Goal: Complete application form: Complete application form

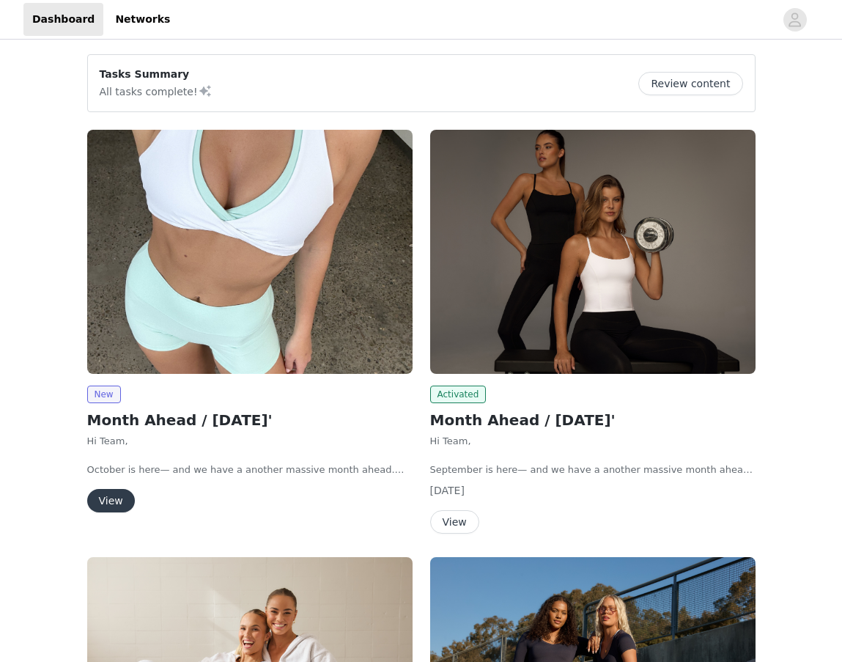
click at [117, 501] on button "View" at bounding box center [111, 500] width 48 height 23
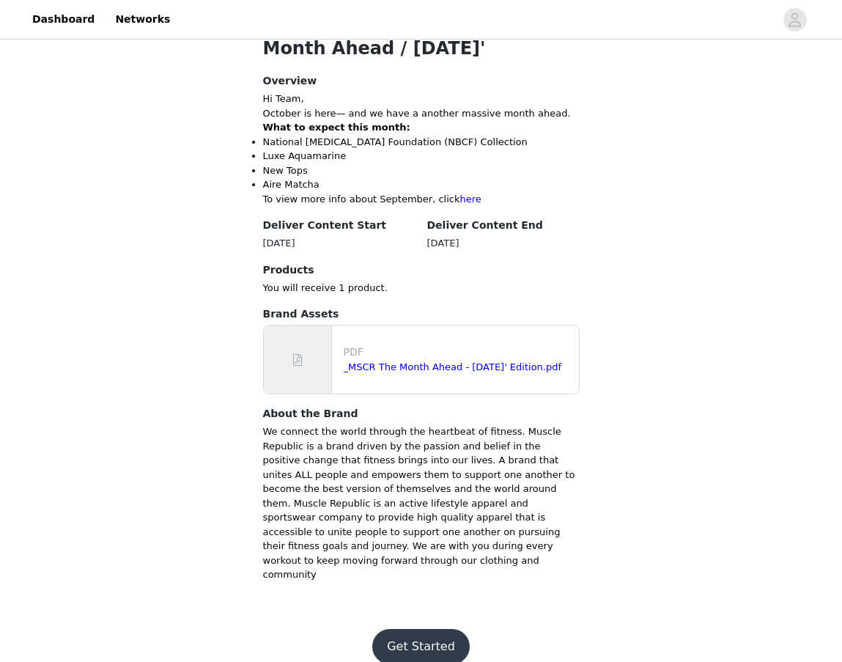
scroll to position [532, 0]
click at [428, 630] on button "Get Started" at bounding box center [421, 647] width 98 height 35
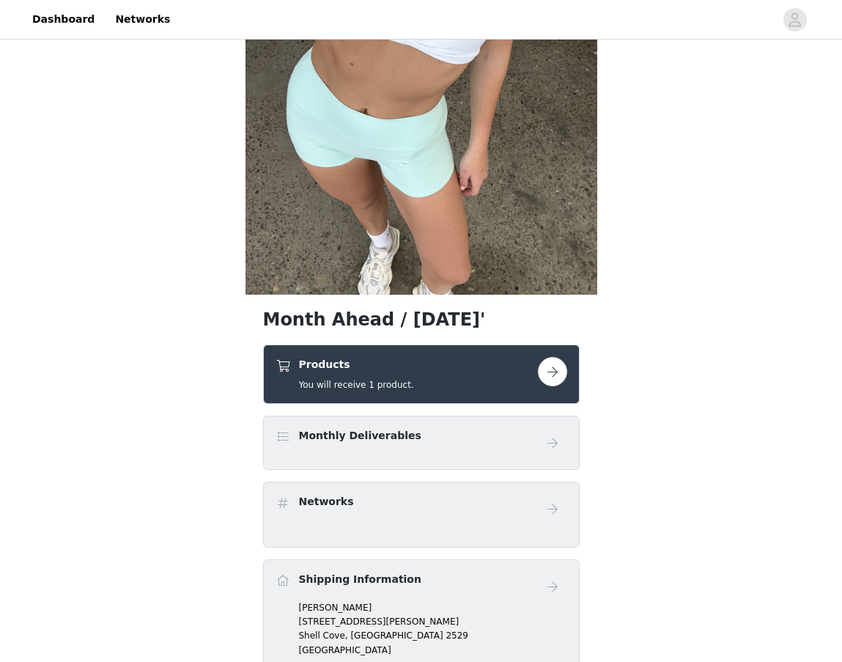
scroll to position [534, 0]
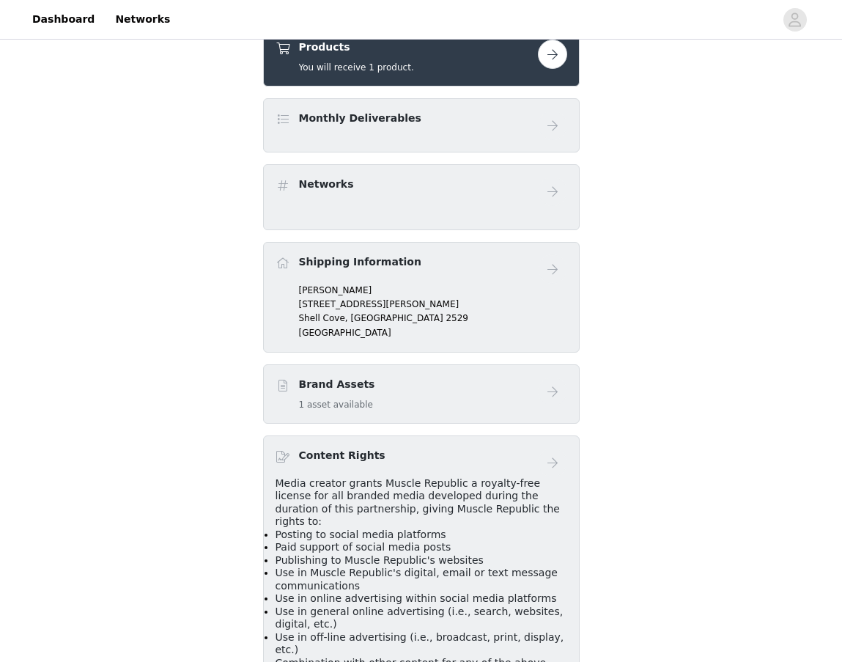
click at [520, 133] on div "Monthly Deliverables" at bounding box center [422, 125] width 292 height 29
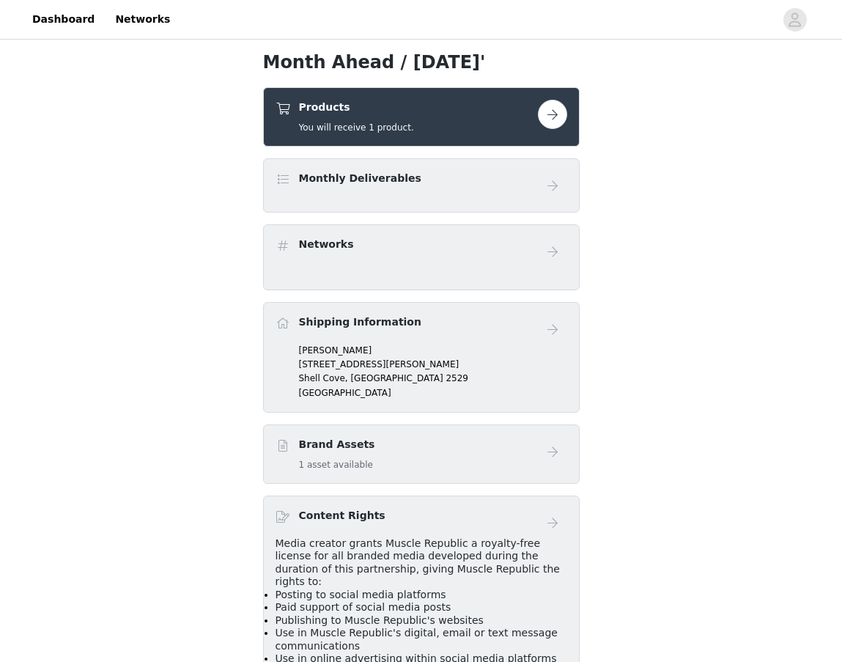
scroll to position [455, 0]
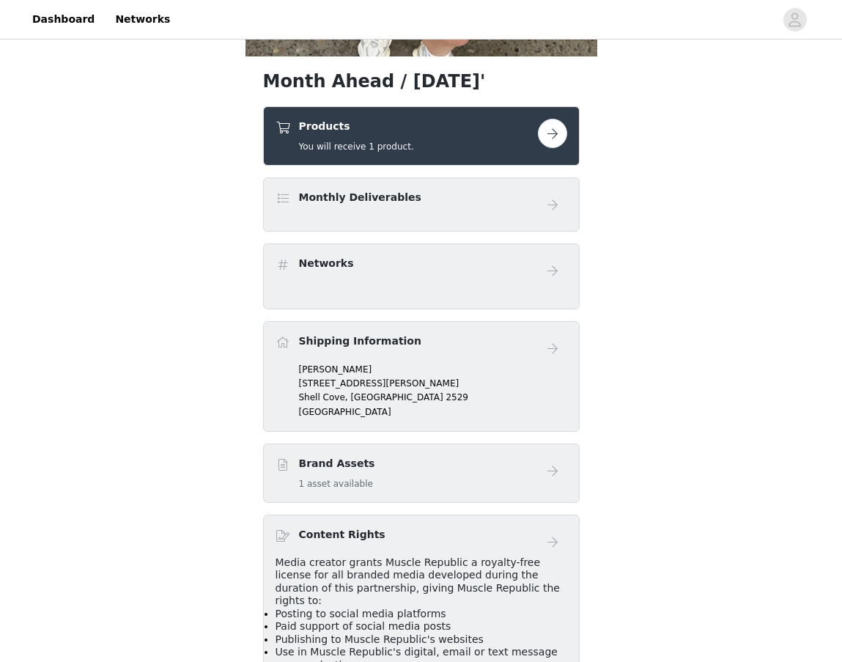
click at [565, 135] on button "button" at bounding box center [552, 133] width 29 height 29
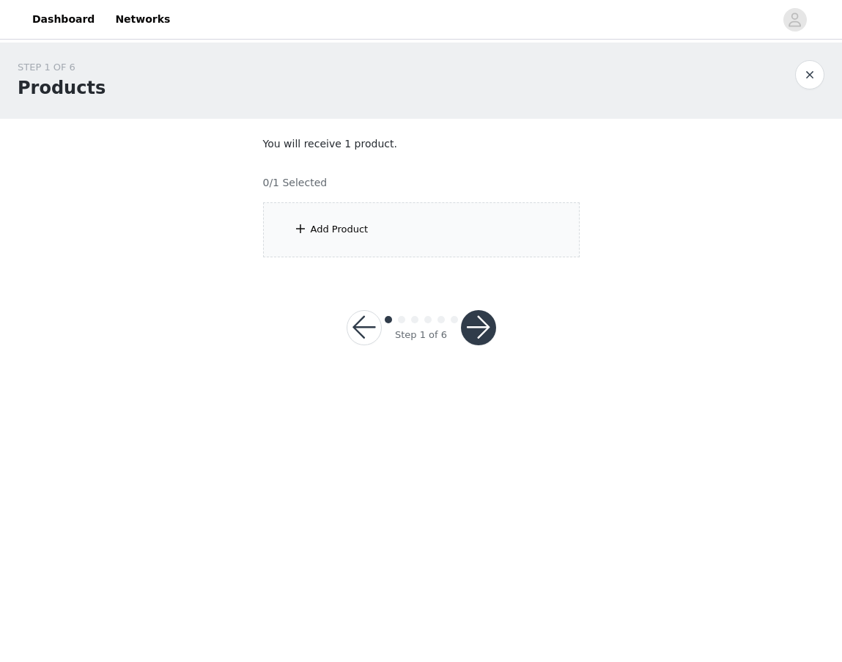
click at [466, 216] on div "Add Product" at bounding box center [421, 229] width 317 height 55
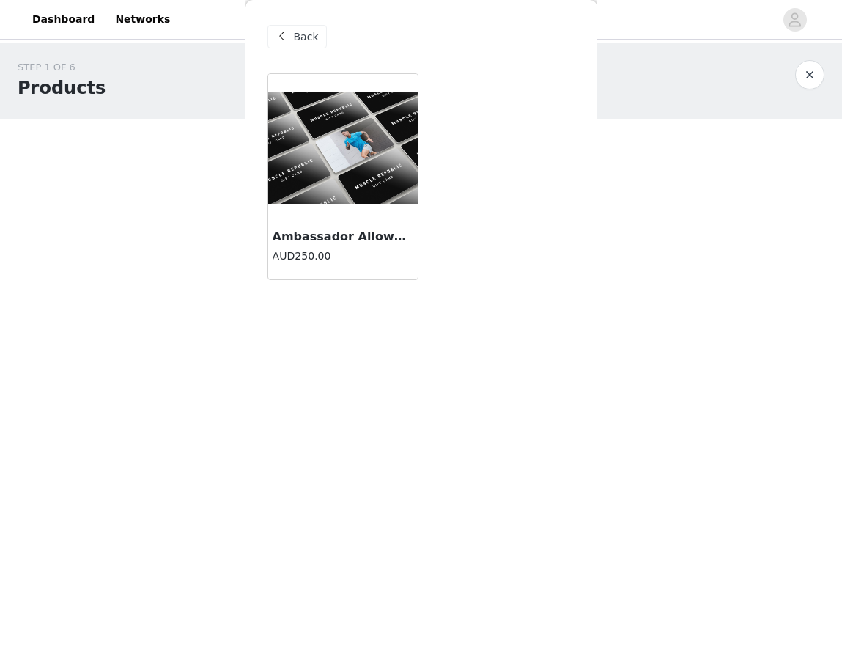
click at [372, 222] on div "Ambassador Allowance AUD250.00" at bounding box center [343, 250] width 150 height 59
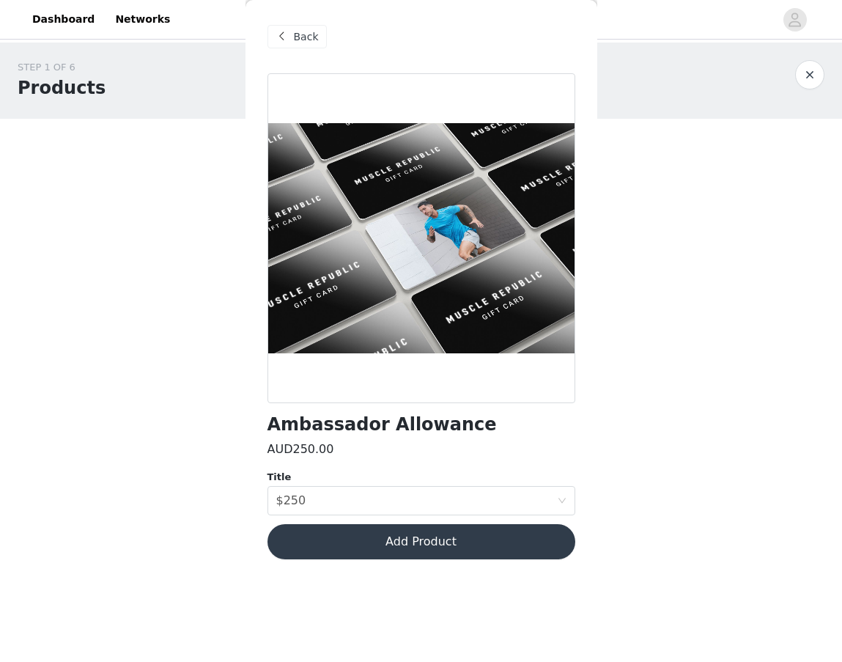
click at [359, 544] on button "Add Product" at bounding box center [422, 541] width 308 height 35
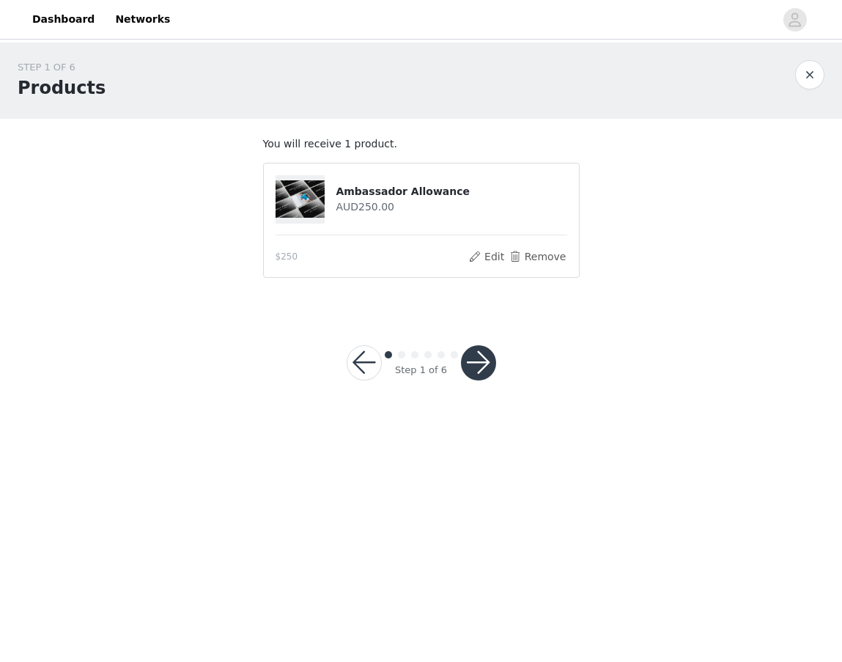
click at [474, 369] on button "button" at bounding box center [478, 362] width 35 height 35
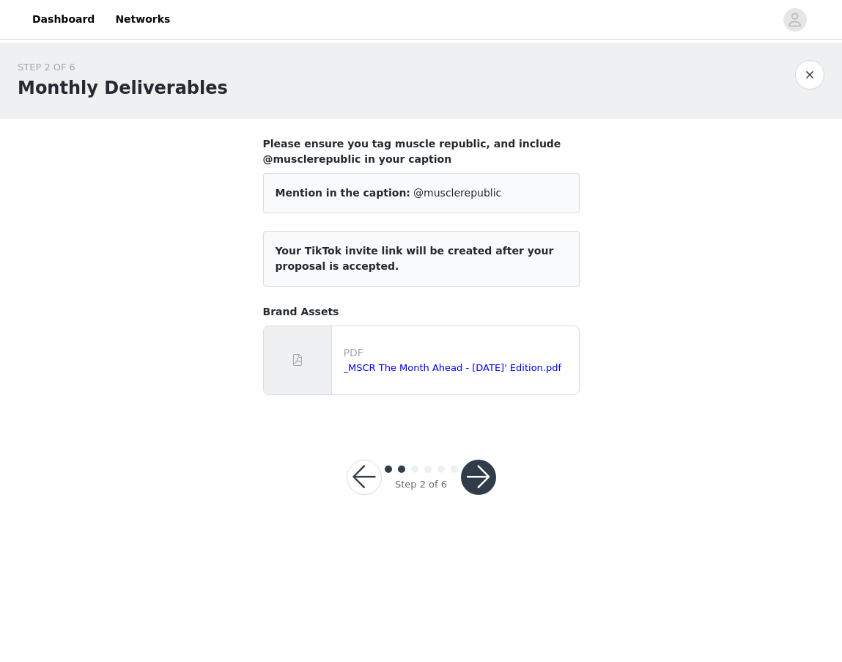
click at [473, 467] on button "button" at bounding box center [478, 477] width 35 height 35
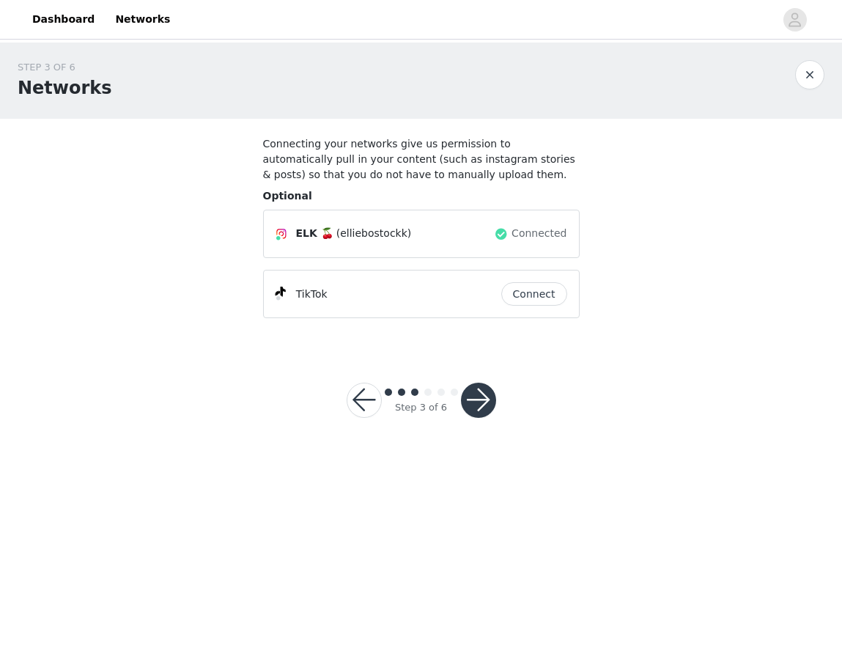
click at [487, 400] on button "button" at bounding box center [478, 400] width 35 height 35
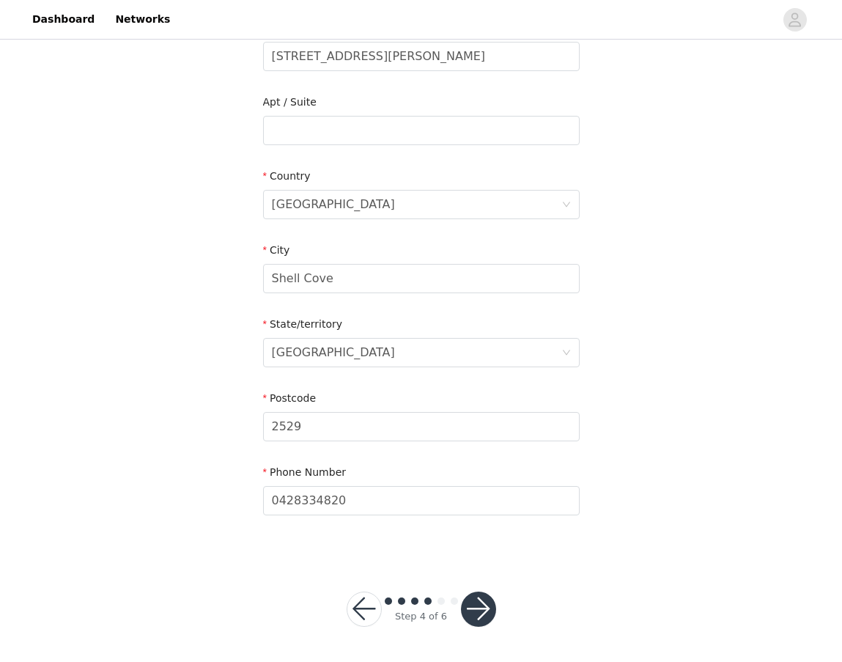
scroll to position [337, 0]
click at [467, 622] on button "button" at bounding box center [478, 609] width 35 height 35
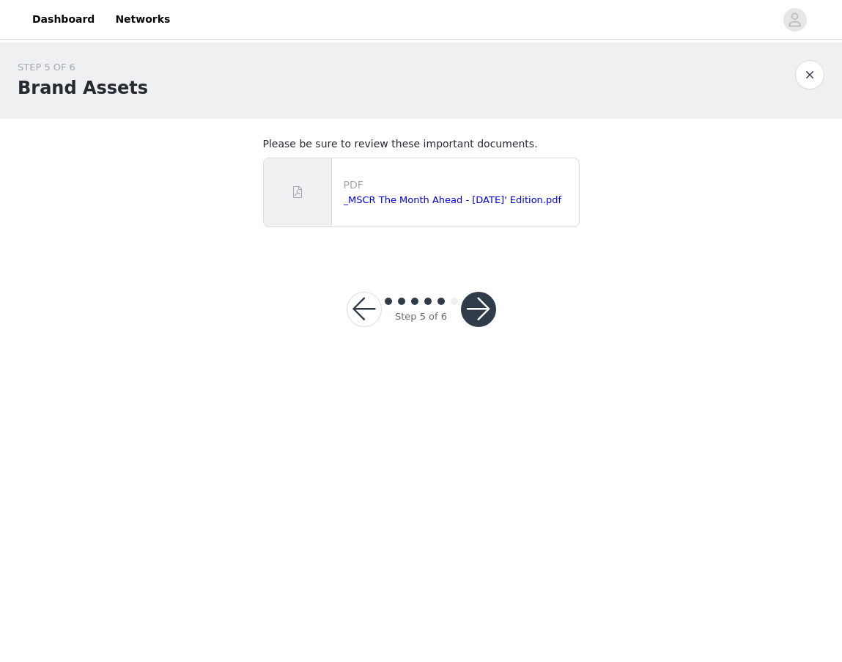
click at [482, 327] on div "Step 5 of 6" at bounding box center [421, 309] width 185 height 70
click at [482, 314] on button "button" at bounding box center [478, 309] width 35 height 35
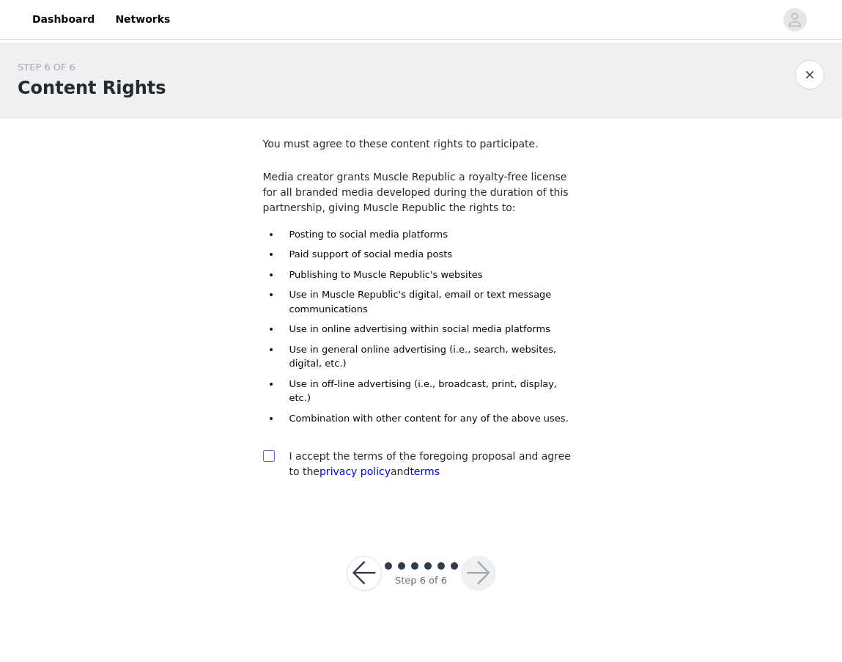
click at [271, 450] on input "checkbox" at bounding box center [268, 455] width 10 height 10
checkbox input "true"
click at [484, 556] on button "button" at bounding box center [478, 573] width 35 height 35
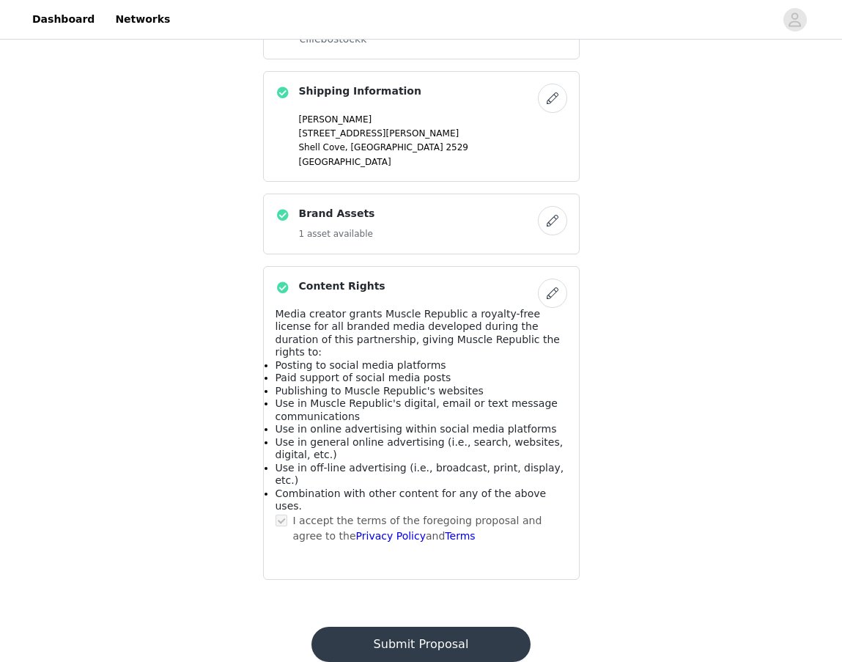
click at [421, 627] on button "Submit Proposal" at bounding box center [421, 644] width 219 height 35
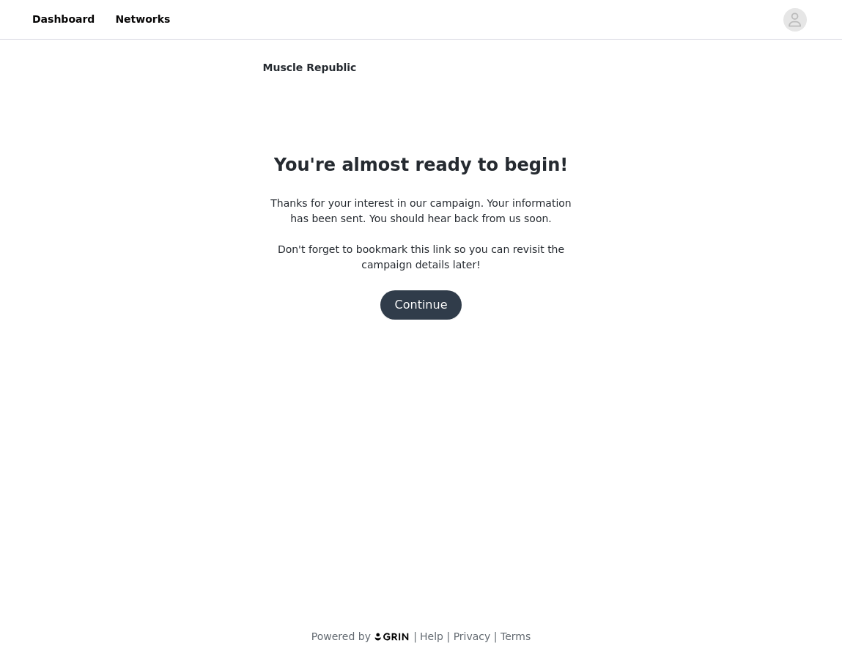
click at [424, 301] on button "Continue" at bounding box center [421, 304] width 82 height 29
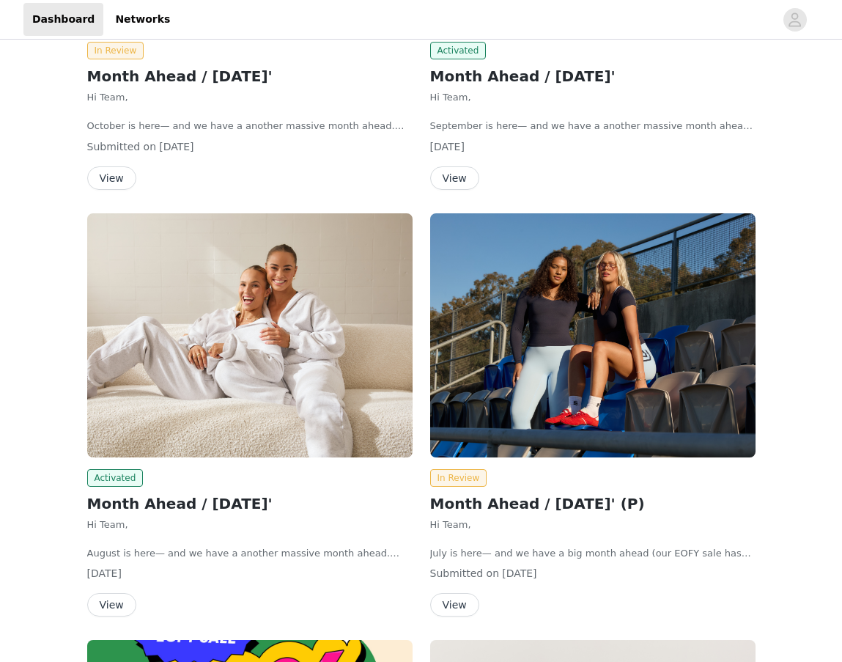
scroll to position [345, 0]
